Goal: Find contact information: Obtain details needed to contact an individual or organization

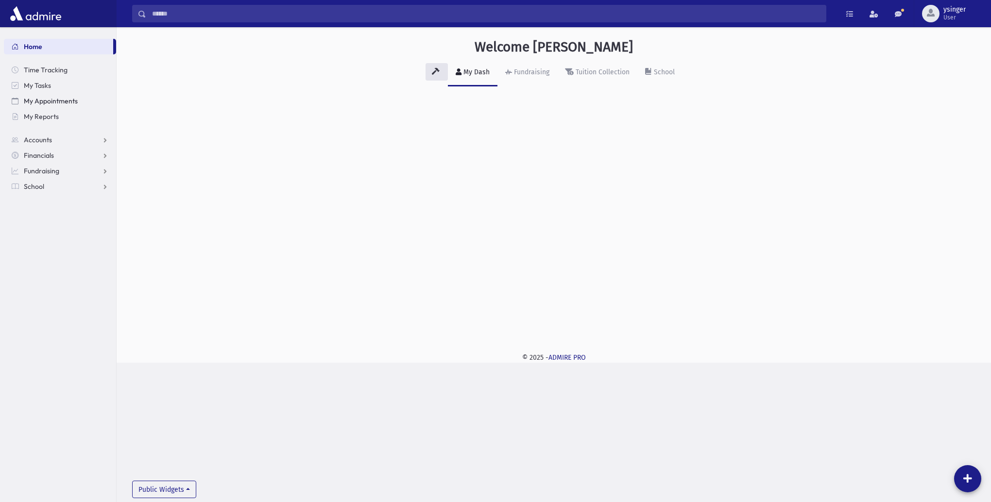
click at [40, 101] on span "My Appointments" at bounding box center [51, 101] width 54 height 9
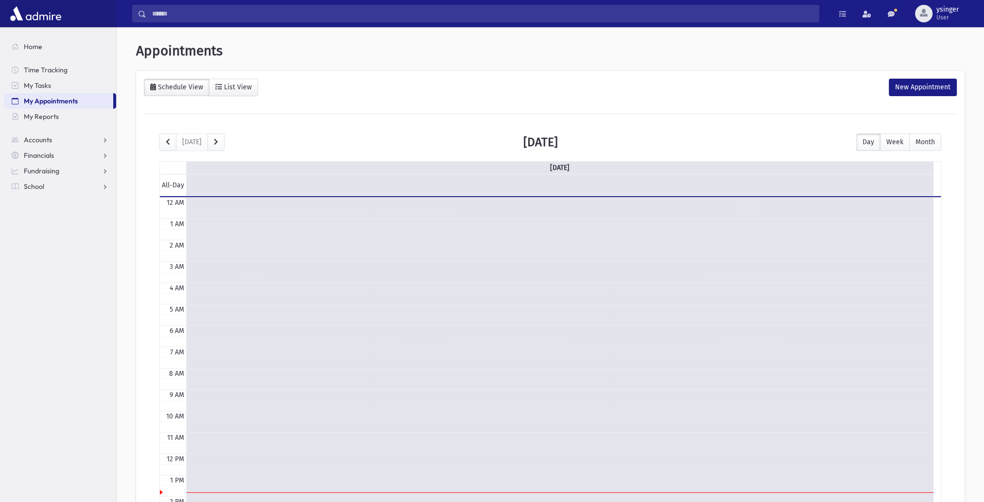
scroll to position [128, 0]
click at [41, 101] on span "My Appointments" at bounding box center [51, 101] width 54 height 9
click at [35, 139] on span "Accounts" at bounding box center [38, 140] width 28 height 9
click at [40, 156] on span "Account List" at bounding box center [47, 155] width 37 height 9
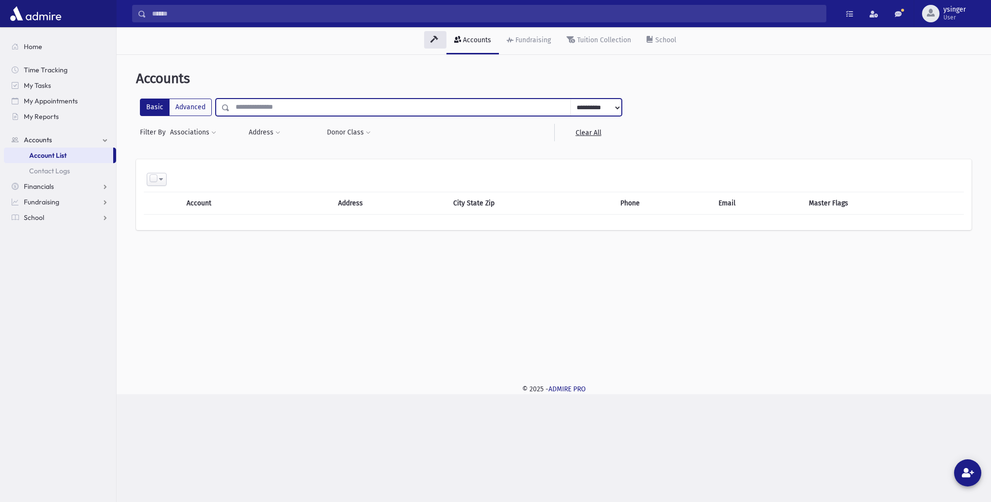
click at [299, 107] on input "text" at bounding box center [400, 107] width 341 height 17
type input "**********"
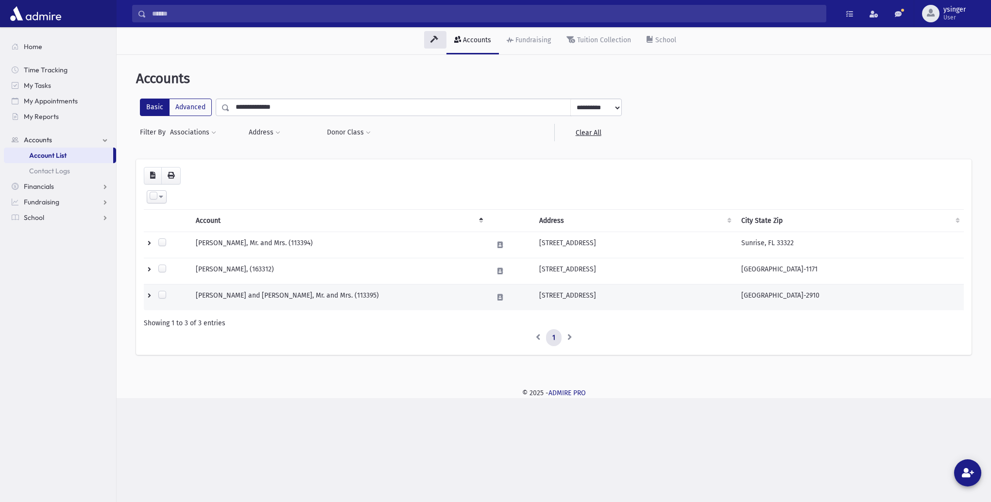
click at [270, 293] on td "[PERSON_NAME] and [PERSON_NAME], Mr. and Mrs. (113395)" at bounding box center [338, 297] width 297 height 26
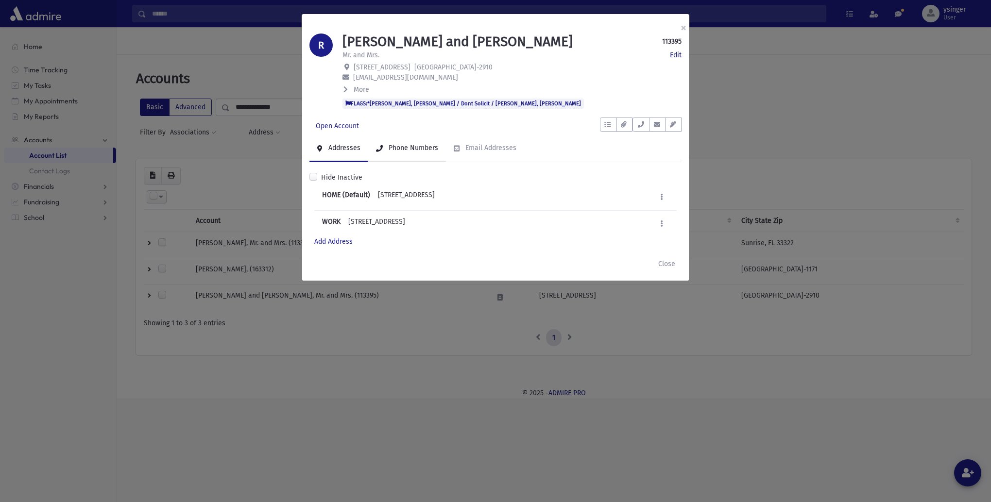
click at [408, 145] on div "Phone Numbers" at bounding box center [413, 148] width 52 height 8
